Goal: Go to known website: Go to known website

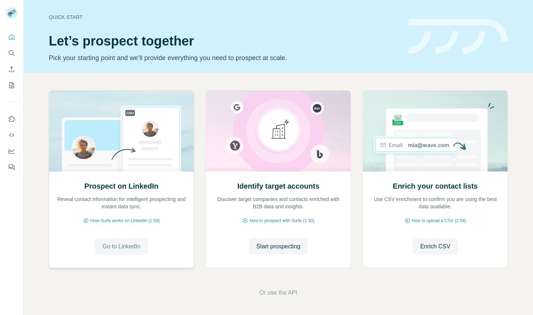
click at [120, 247] on span "Go to LinkedIn" at bounding box center [121, 246] width 38 height 9
click at [118, 244] on span "Go to LinkedIn" at bounding box center [121, 246] width 38 height 9
